Goal: Check status: Check status

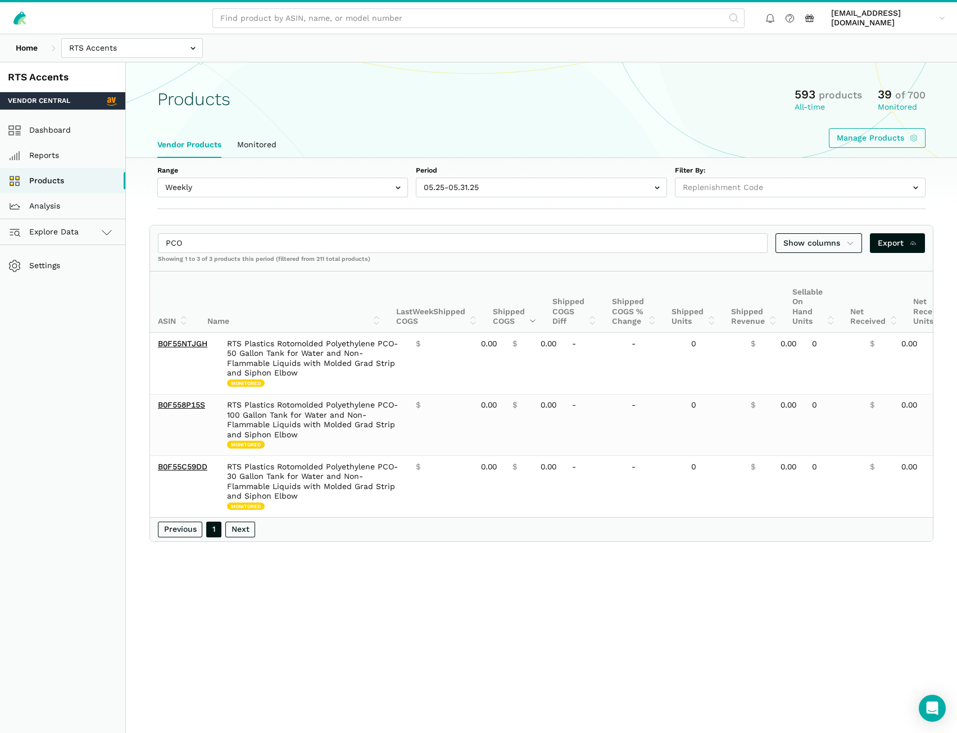
select select "Weekly"
select select "Weekly|2025-05-25"
select select
click at [86, 43] on input "text" at bounding box center [132, 48] width 142 height 20
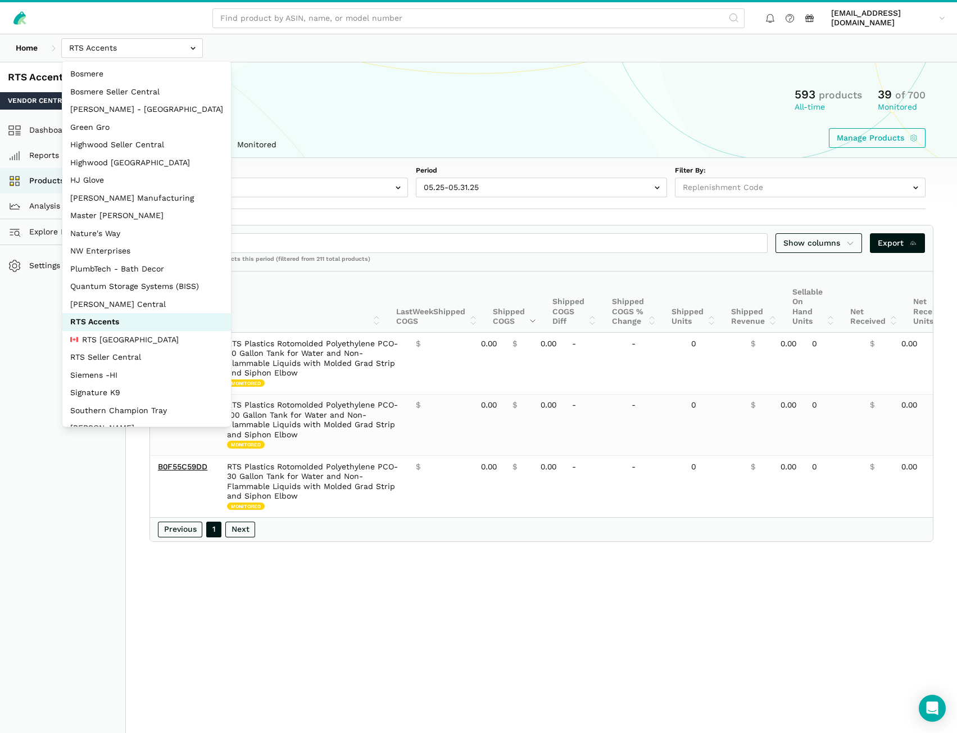
click at [285, 37] on div "Home Bosmere Bosmere Seller Central Gleason - Milwaukee Green Gro Highwood Sell…" at bounding box center [478, 48] width 957 height 28
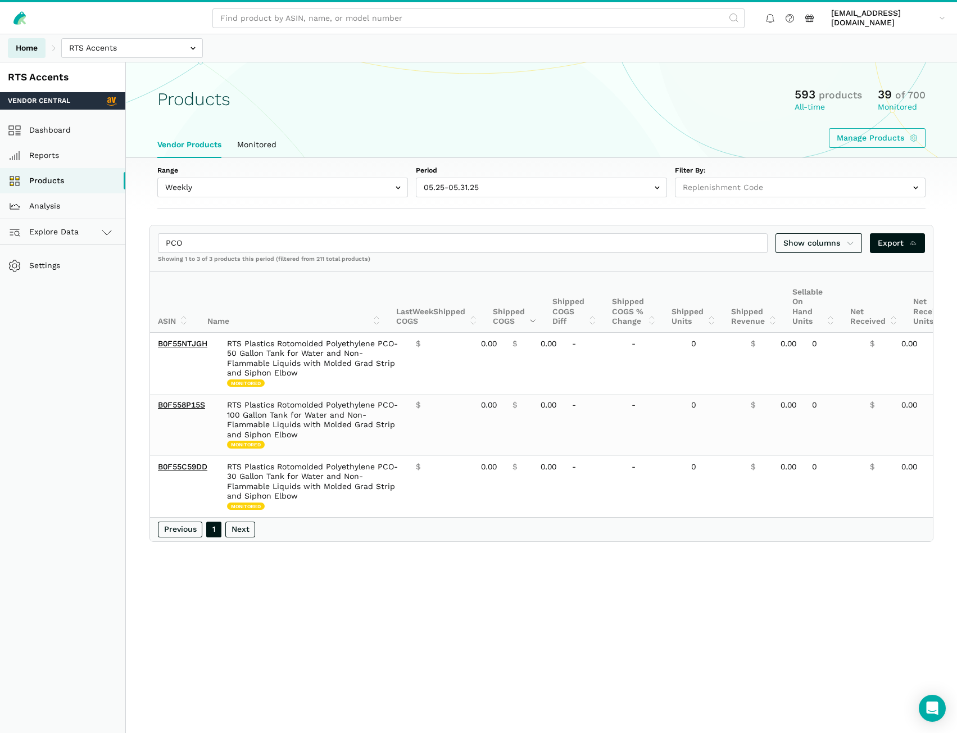
click at [33, 49] on link "Home" at bounding box center [27, 48] width 38 height 20
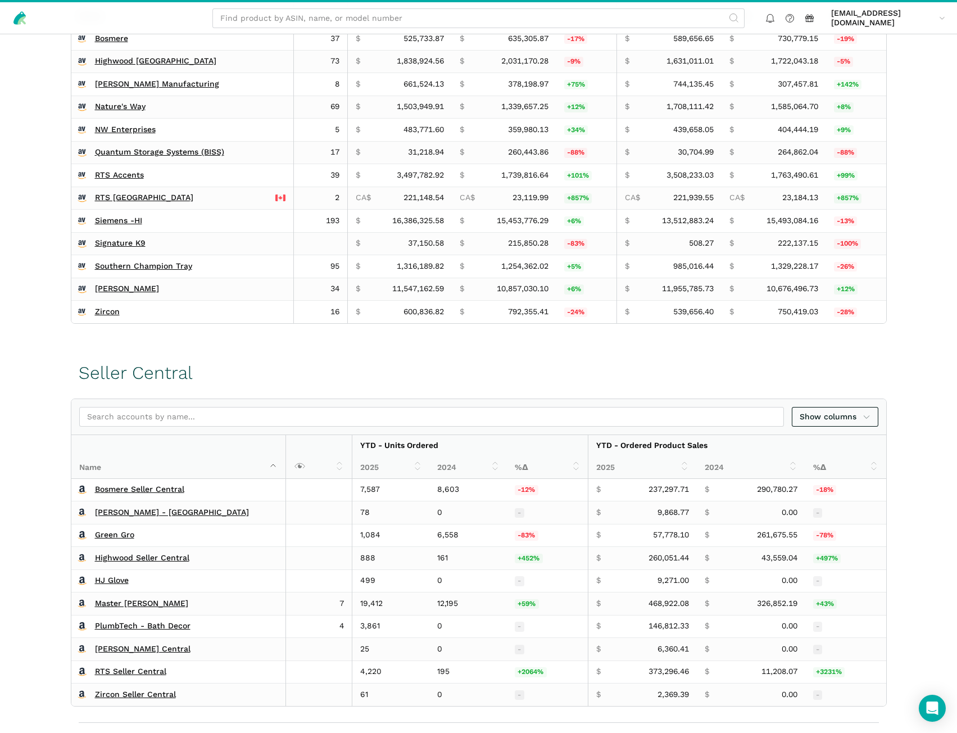
scroll to position [393, 0]
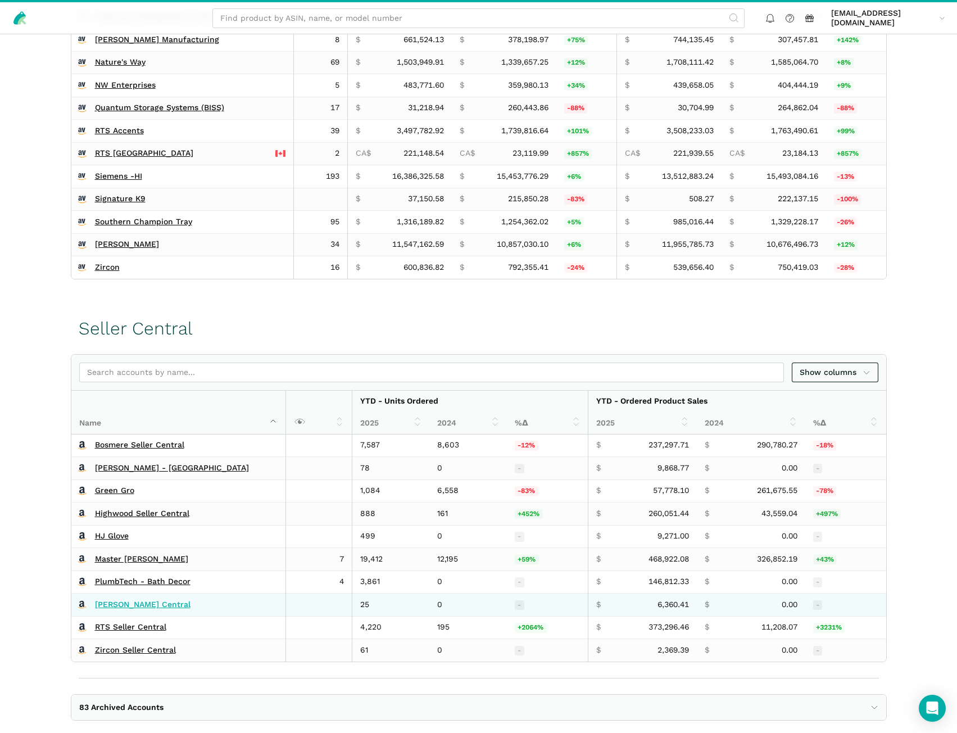
click at [124, 605] on link "[PERSON_NAME] Central" at bounding box center [142, 604] width 95 height 10
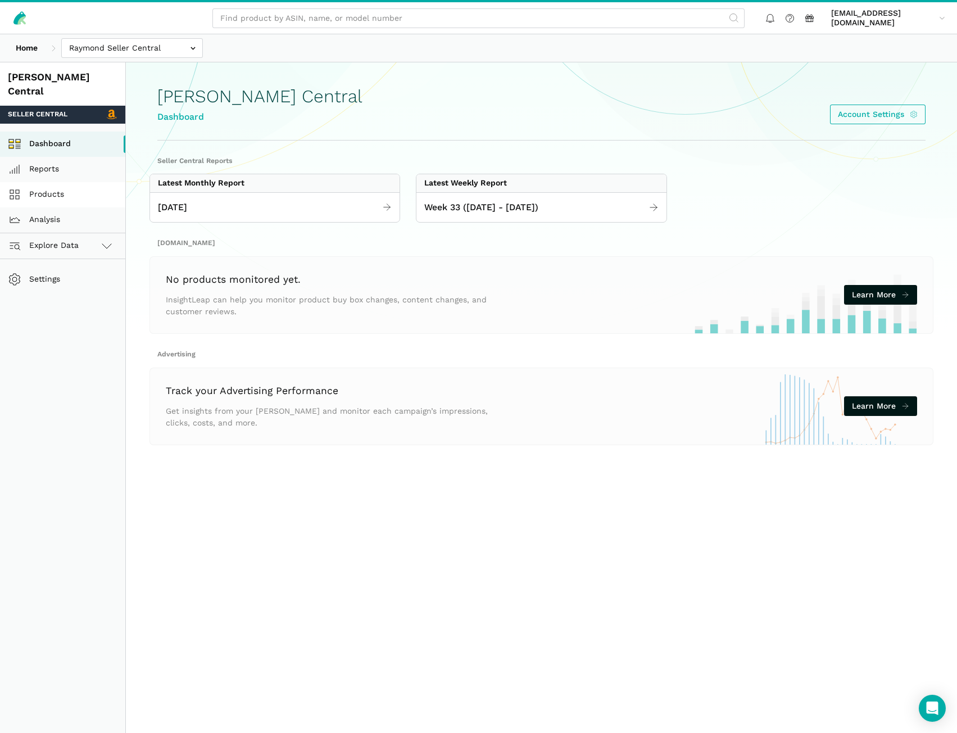
click at [57, 190] on link "Products" at bounding box center [62, 194] width 125 height 25
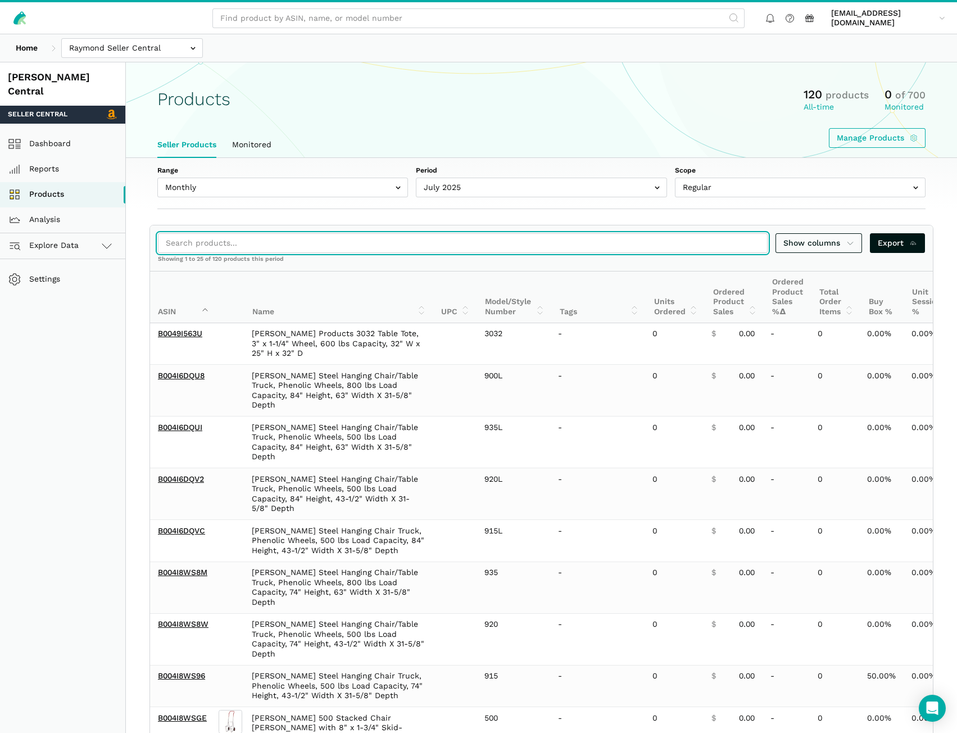
click at [239, 237] on input "search" at bounding box center [462, 243] width 609 height 20
paste input "B00BJ2CX6M"
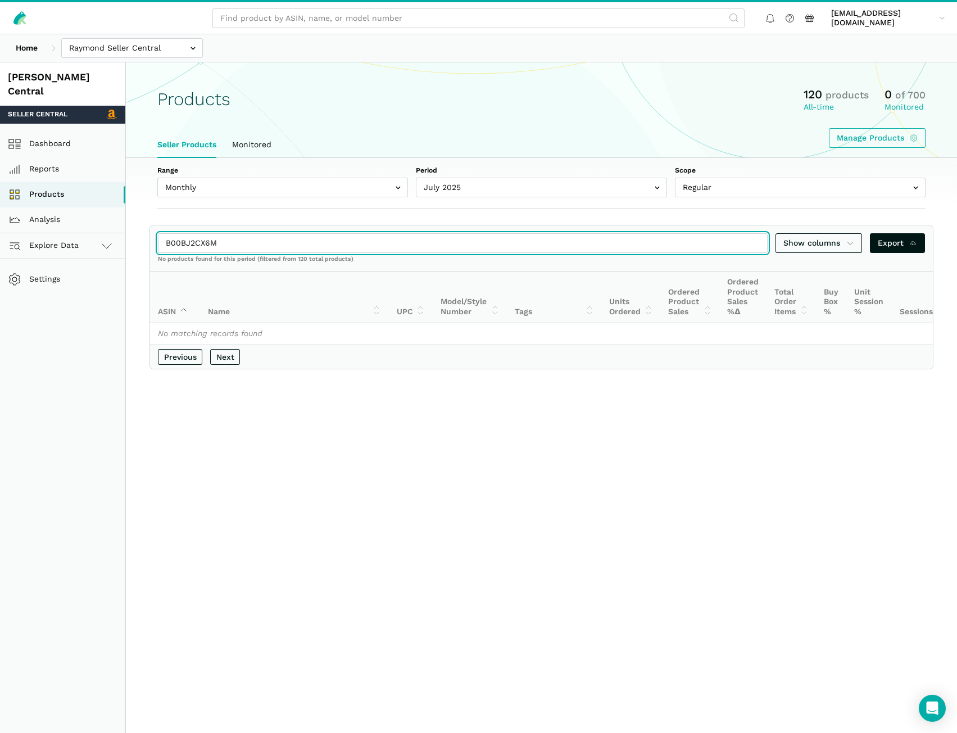
type input "B00BJ2CX6M"
